Goal: Check status: Check status

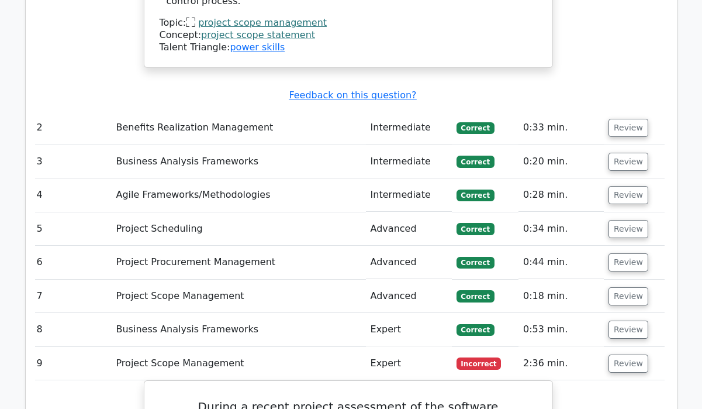
scroll to position [1977, 0]
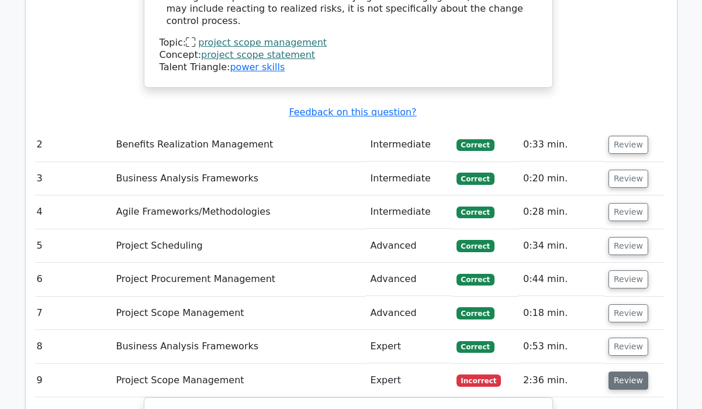
click at [623, 371] on button "Review" at bounding box center [629, 380] width 40 height 18
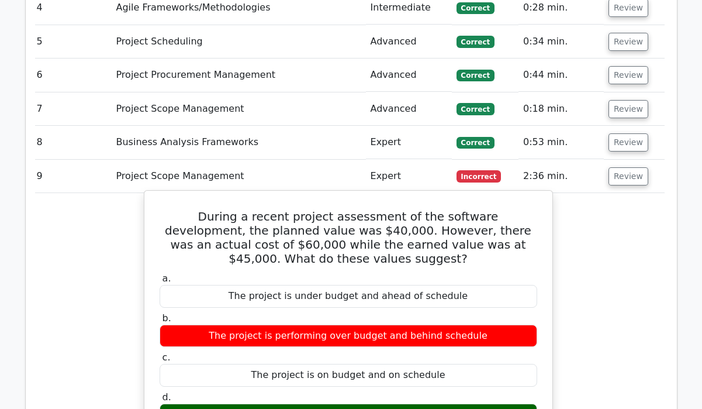
scroll to position [2078, 0]
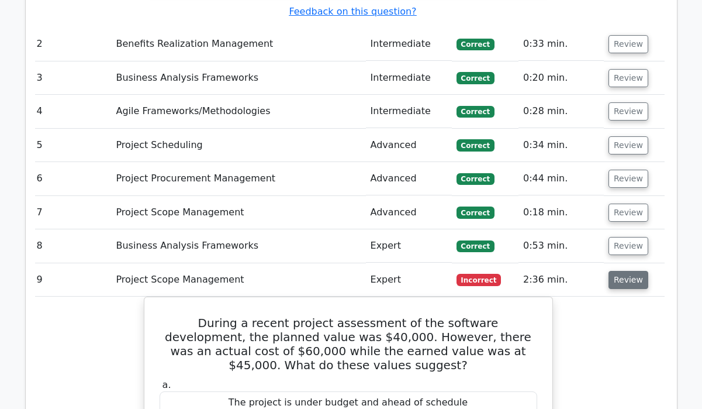
click at [620, 271] on button "Review" at bounding box center [629, 280] width 40 height 18
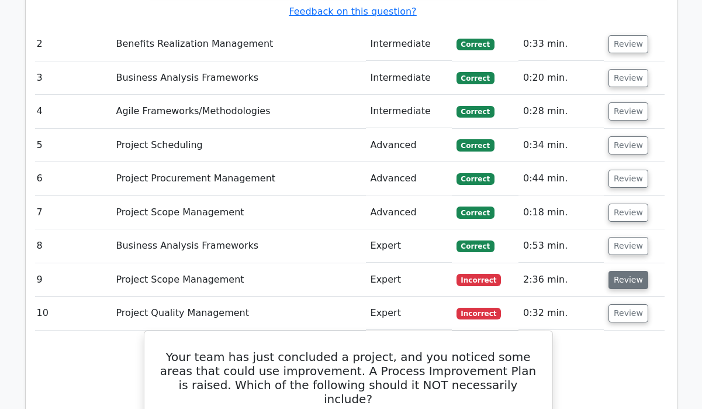
click at [620, 271] on button "Review" at bounding box center [629, 280] width 40 height 18
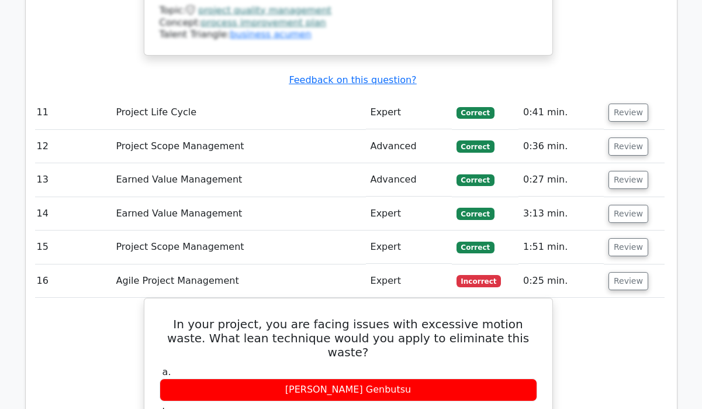
scroll to position [3554, 0]
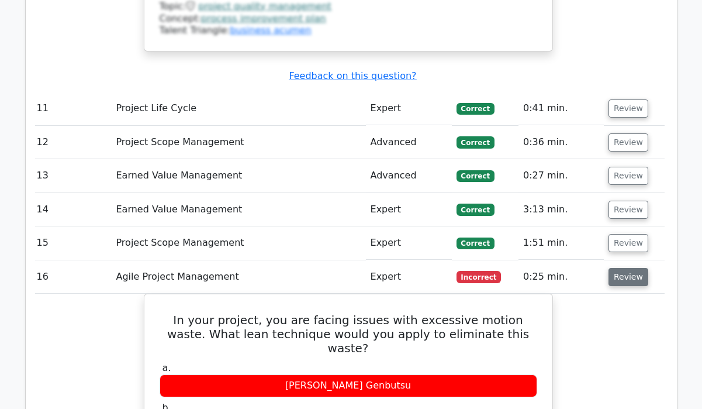
click at [609, 268] on button "Review" at bounding box center [629, 277] width 40 height 18
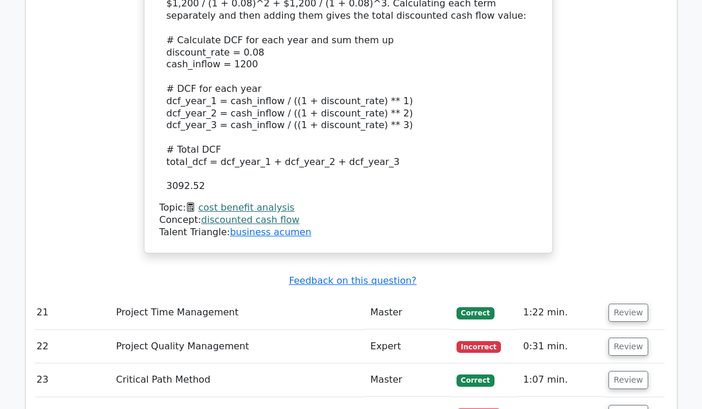
scroll to position [4286, 0]
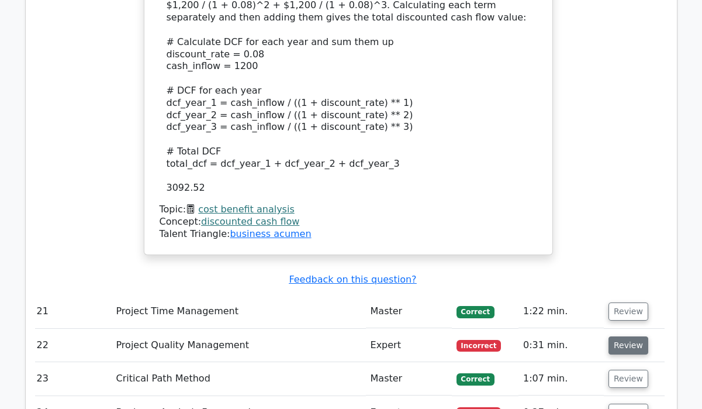
click at [623, 336] on button "Review" at bounding box center [629, 345] width 40 height 18
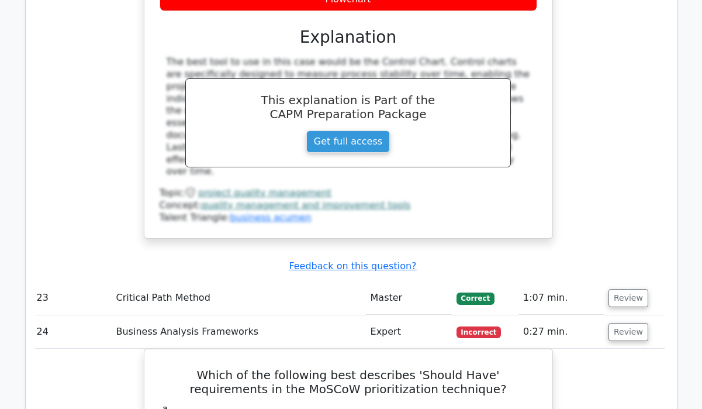
scroll to position [4874, 0]
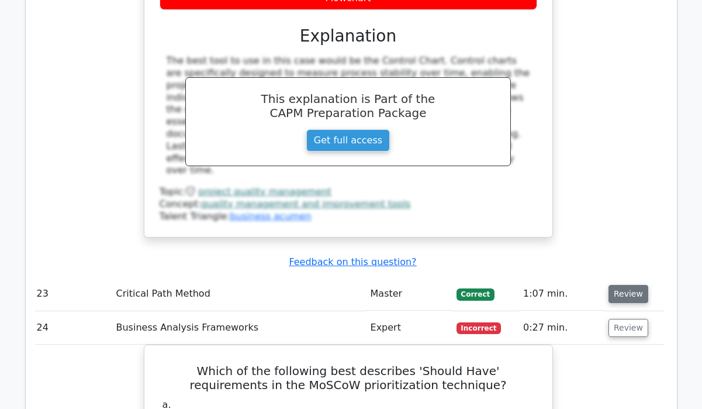
click at [620, 285] on button "Review" at bounding box center [629, 294] width 40 height 18
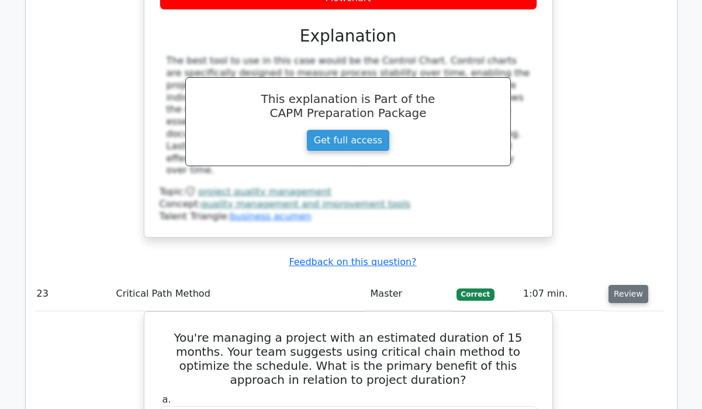
click at [620, 285] on button "Review" at bounding box center [629, 294] width 40 height 18
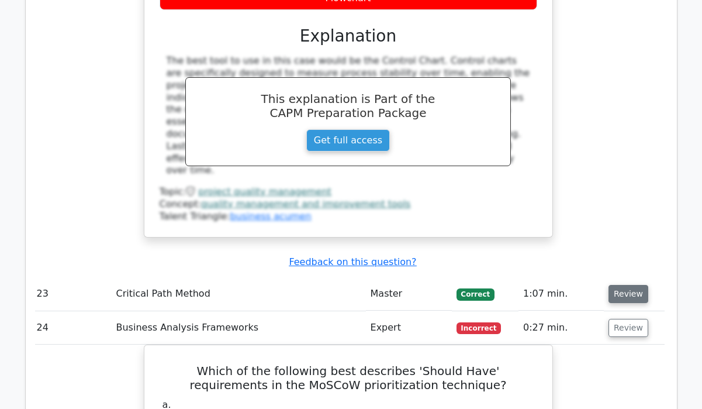
click at [620, 285] on button "Review" at bounding box center [629, 294] width 40 height 18
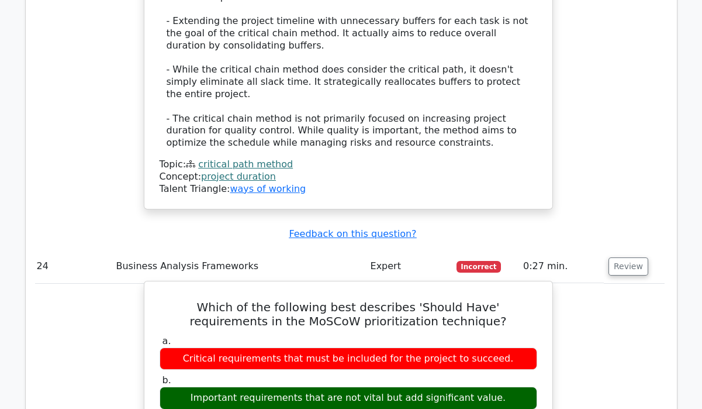
scroll to position [5749, 0]
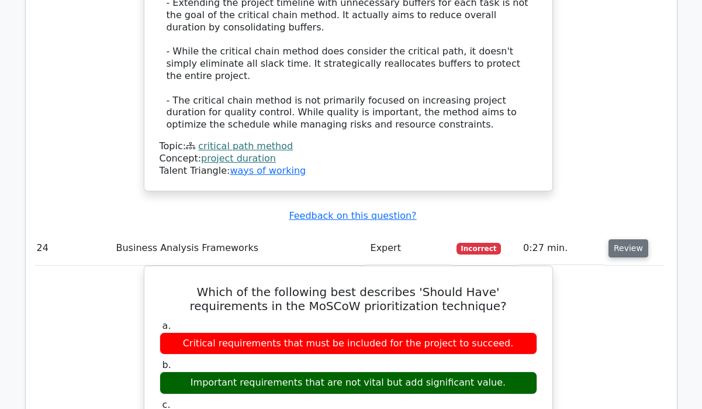
click at [635, 239] on button "Review" at bounding box center [629, 248] width 40 height 18
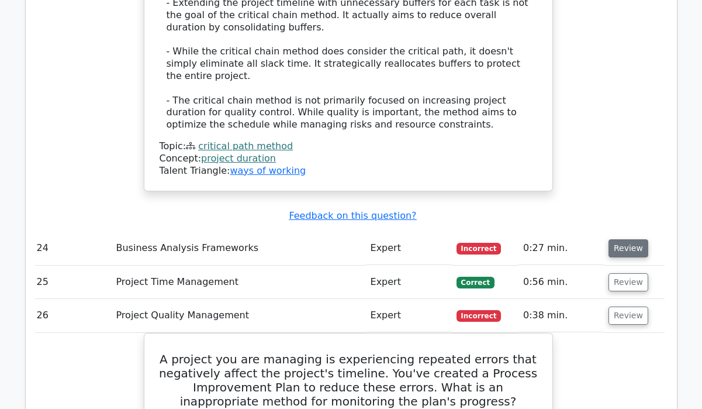
click at [635, 239] on button "Review" at bounding box center [629, 248] width 40 height 18
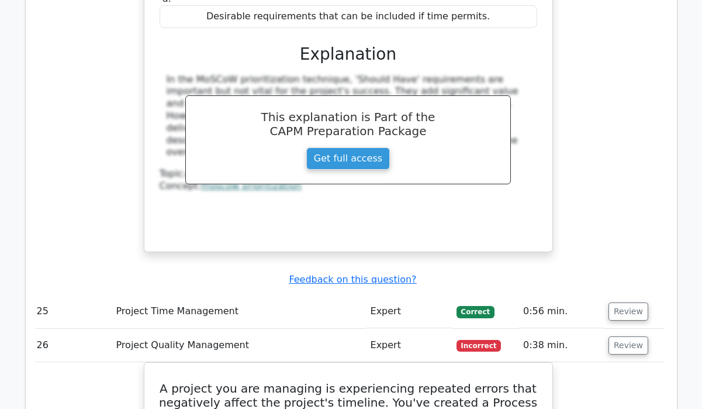
scroll to position [6193, 0]
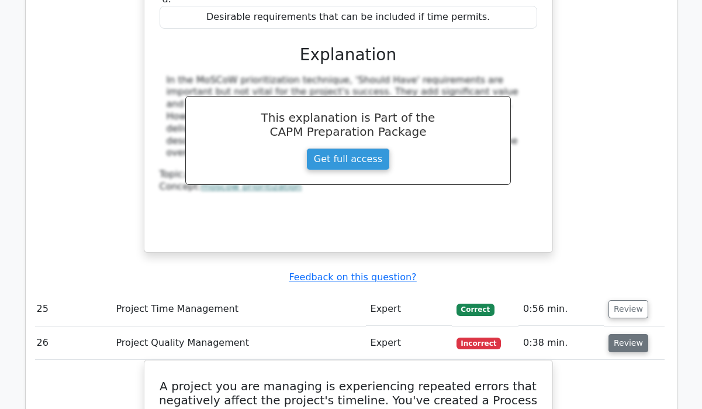
click at [609, 334] on button "Review" at bounding box center [629, 343] width 40 height 18
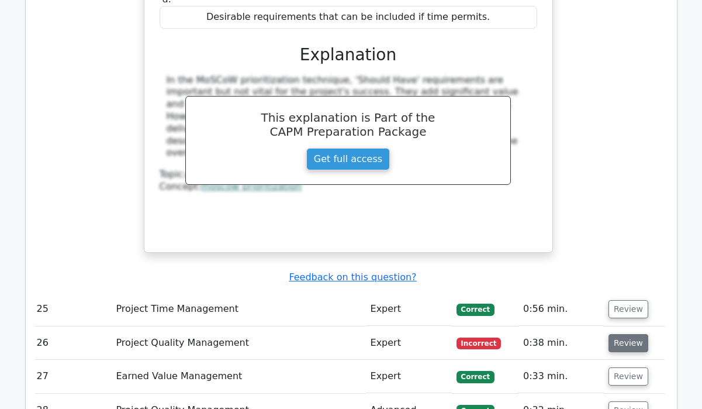
click at [609, 334] on button "Review" at bounding box center [629, 343] width 40 height 18
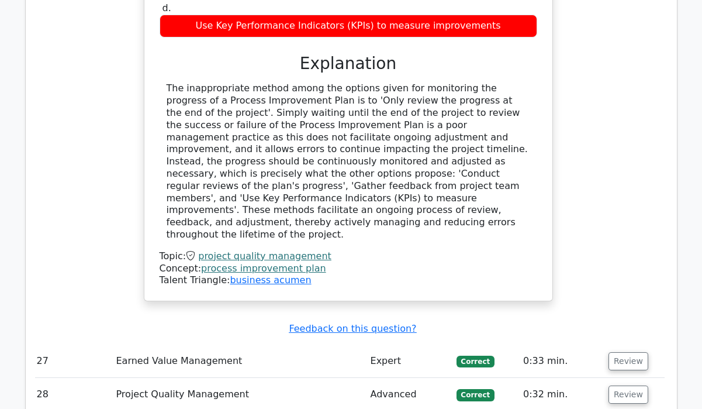
scroll to position [6761, 0]
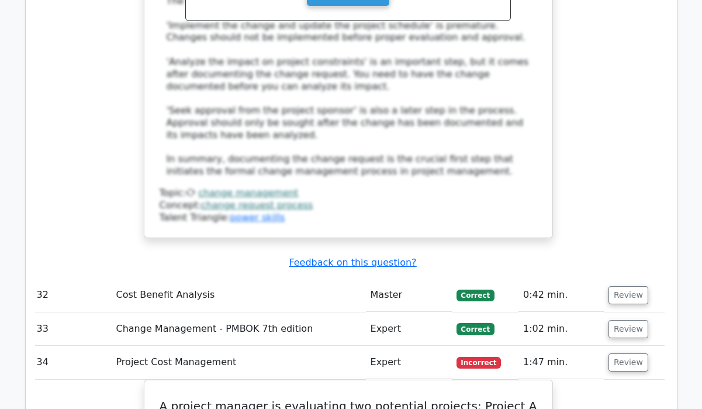
scroll to position [7623, 0]
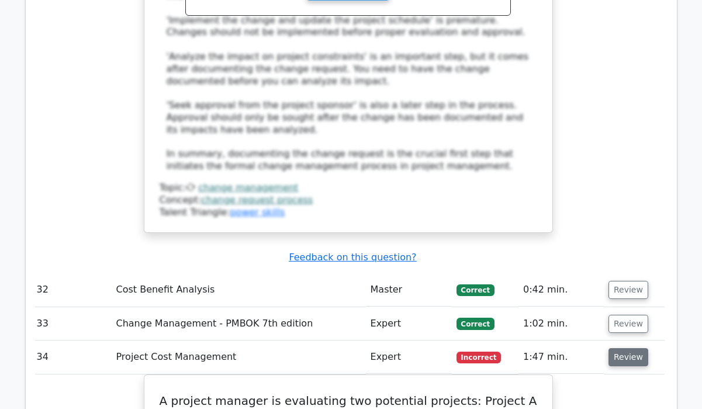
click at [609, 348] on button "Review" at bounding box center [629, 357] width 40 height 18
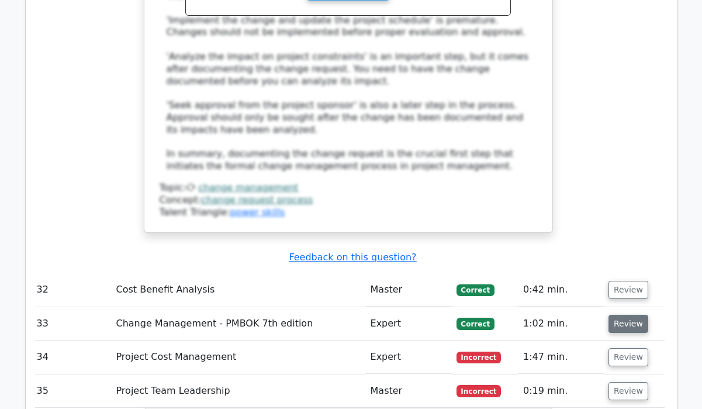
click at [624, 315] on button "Review" at bounding box center [629, 324] width 40 height 18
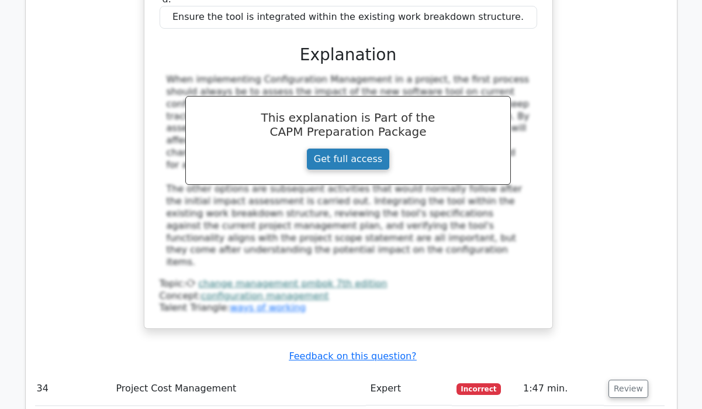
scroll to position [8169, 0]
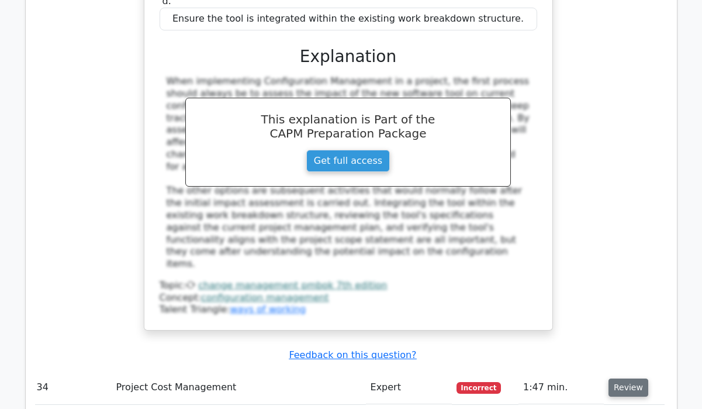
click at [614, 378] on button "Review" at bounding box center [629, 387] width 40 height 18
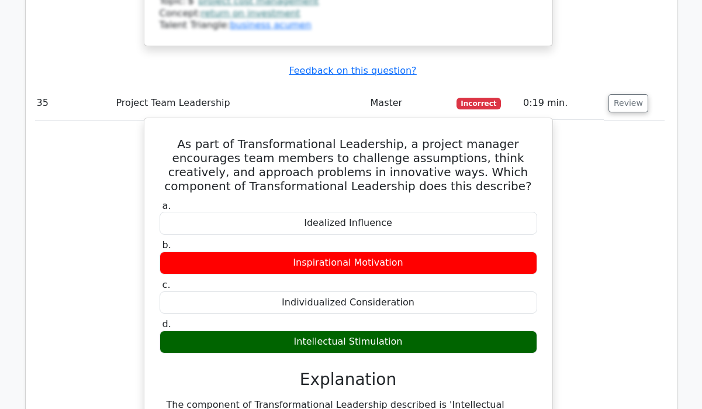
scroll to position [9254, 0]
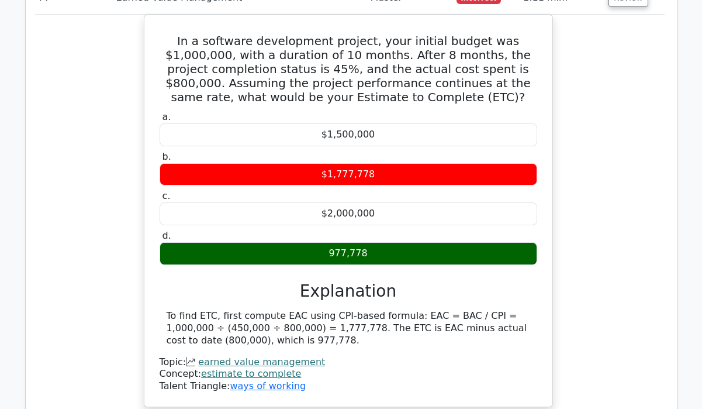
scroll to position [10817, 0]
